Goal: Find specific page/section: Find specific page/section

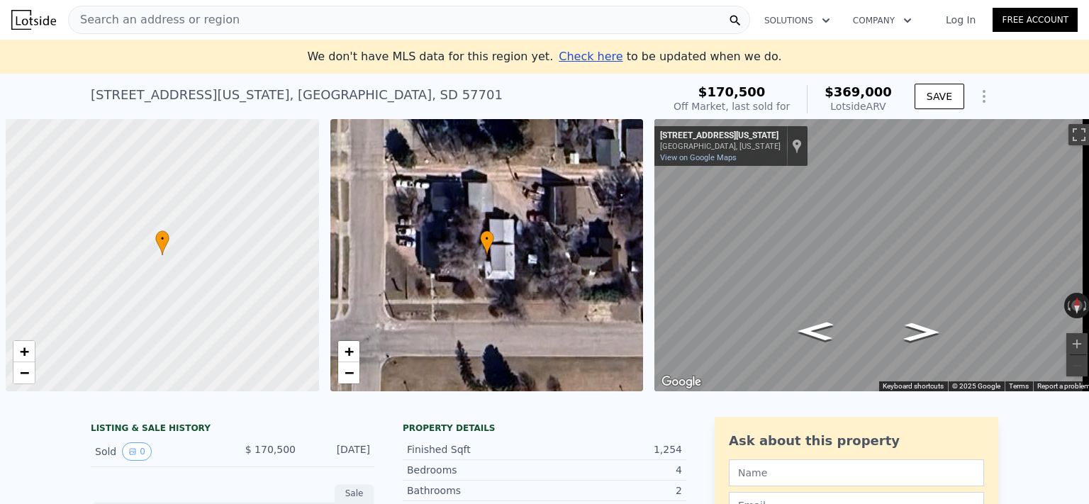
click at [258, 23] on div "Search an address or region" at bounding box center [409, 20] width 682 height 28
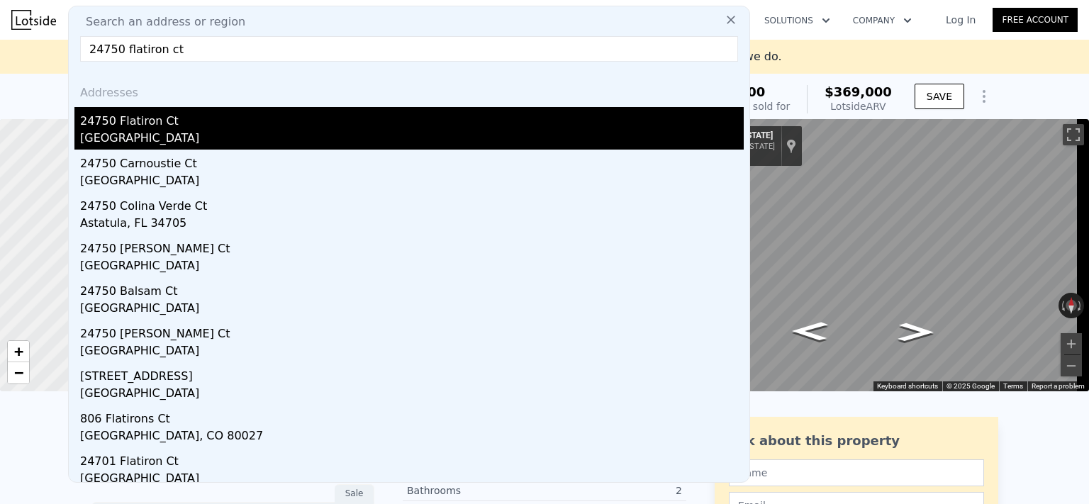
type input "24750 flatiron ct"
click at [188, 129] on div "24750 Flatiron Ct" at bounding box center [411, 118] width 663 height 23
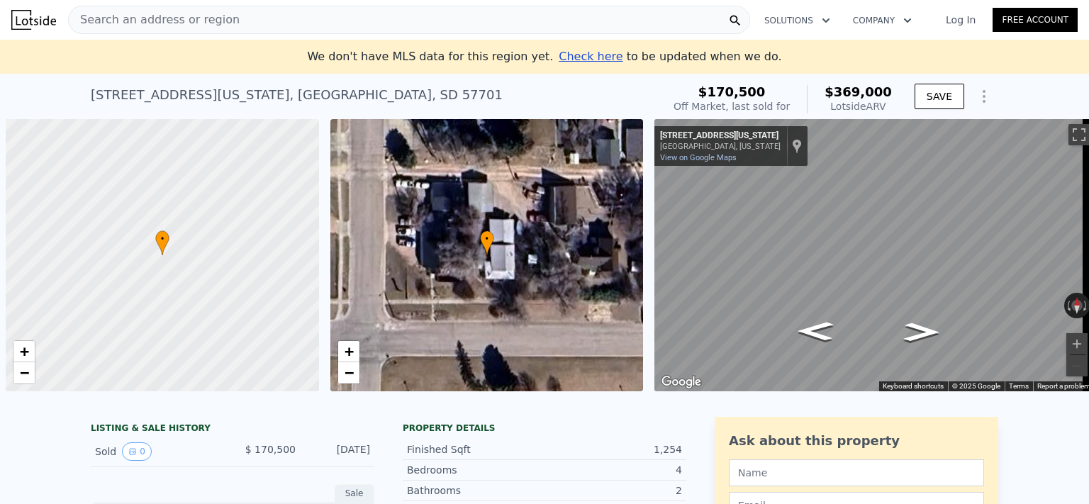
click at [569, 13] on div "Search an address or region" at bounding box center [409, 20] width 682 height 28
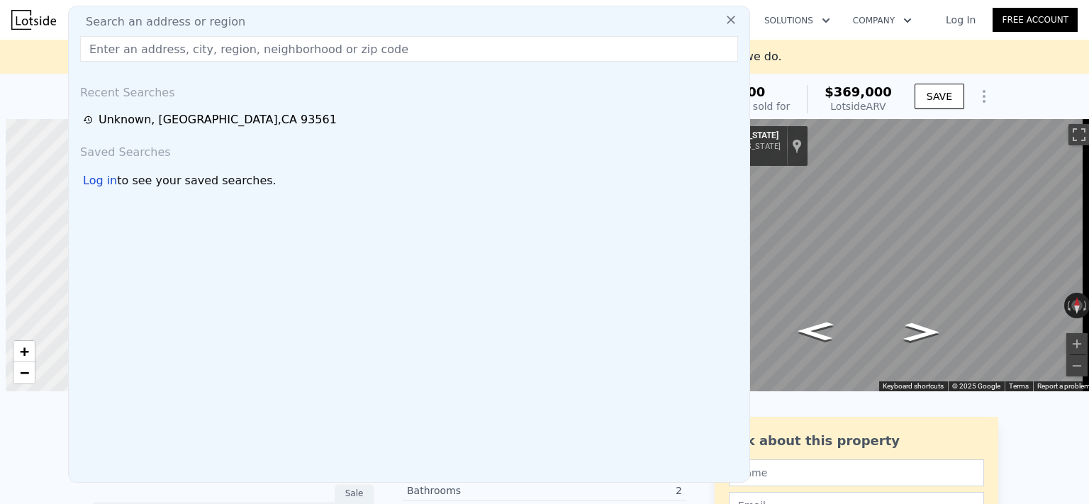
scroll to position [0, 6]
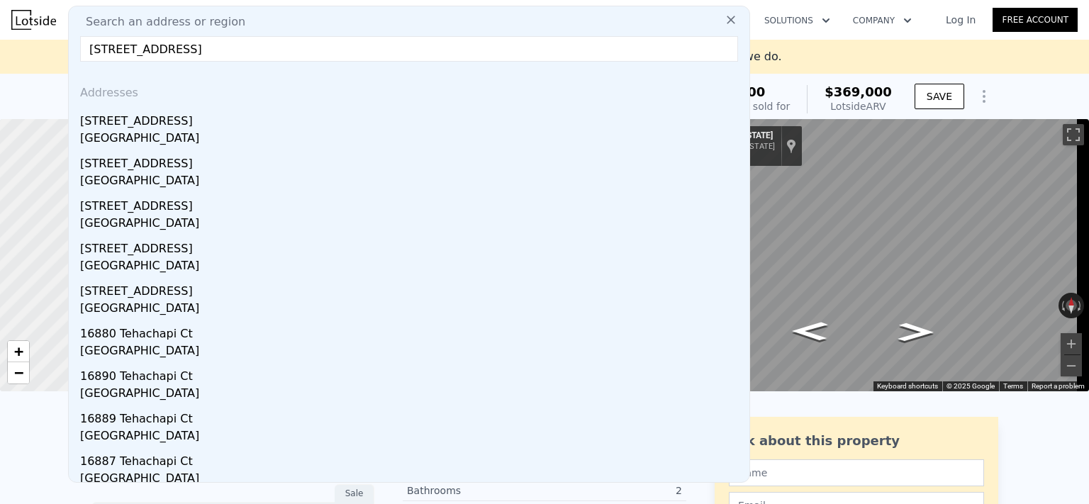
type input "[STREET_ADDRESS]"
